Goal: Navigation & Orientation: Find specific page/section

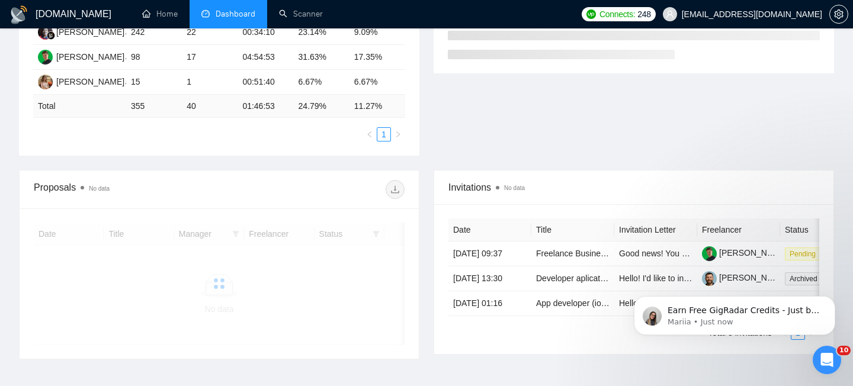
scroll to position [278, 0]
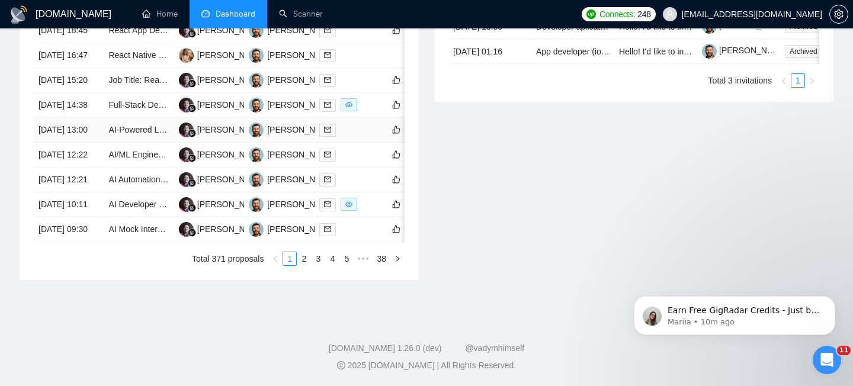
scroll to position [609, 0]
click at [300, 265] on link "2" at bounding box center [303, 258] width 13 height 13
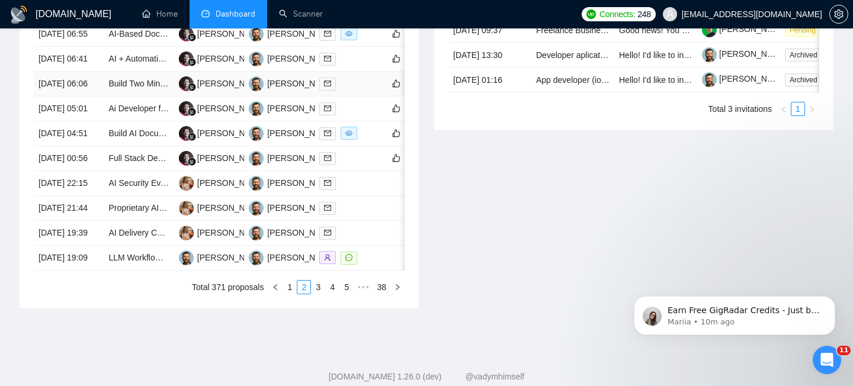
scroll to position [649, 0]
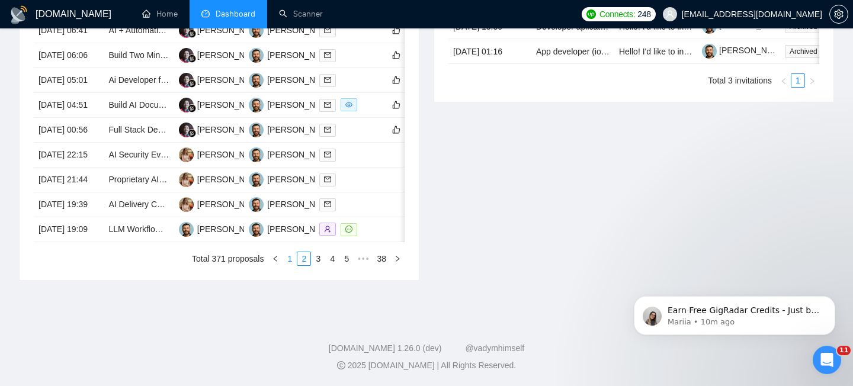
click at [290, 265] on link "1" at bounding box center [289, 258] width 13 height 13
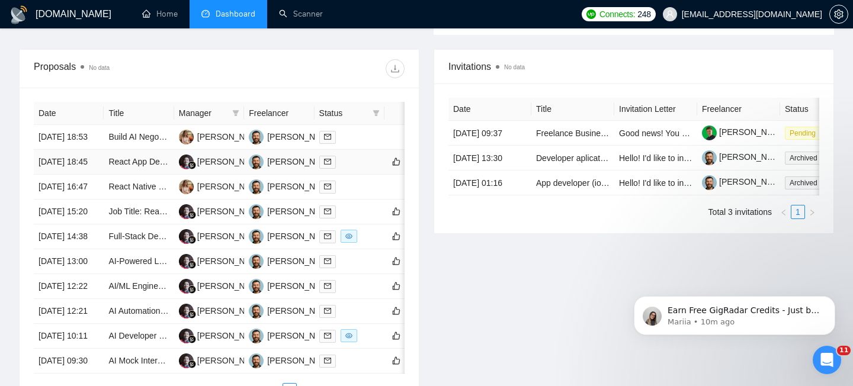
scroll to position [438, 0]
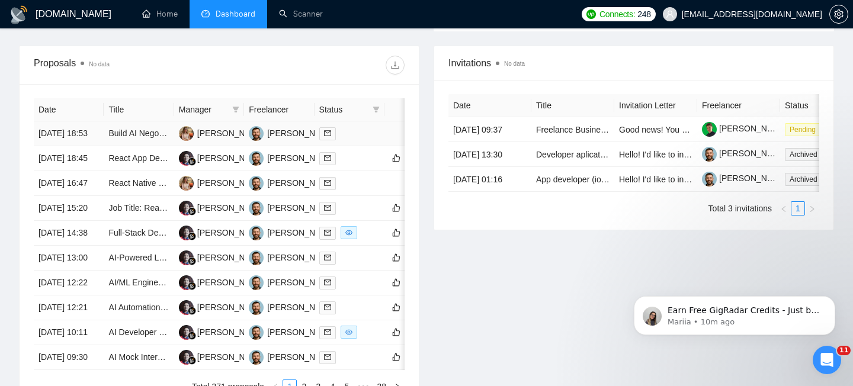
click at [152, 146] on td "Build AI Negotiation Chatbot for Retail & Ecommerce (Price Matching + Upselling)" at bounding box center [139, 133] width 70 height 25
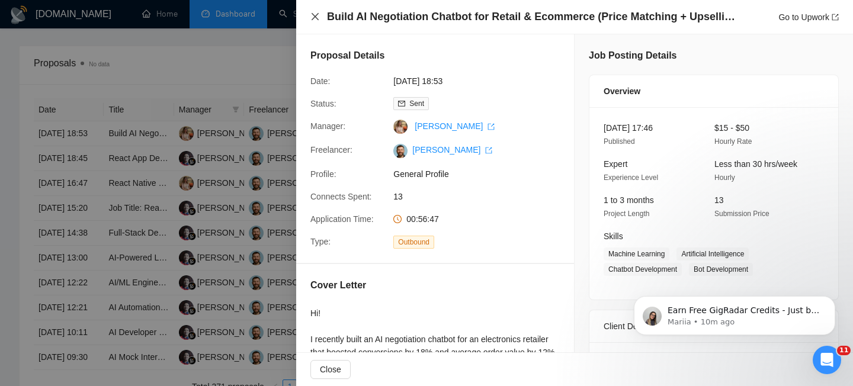
click at [319, 16] on icon "close" at bounding box center [315, 16] width 9 height 9
